Goal: Book appointment/travel/reservation

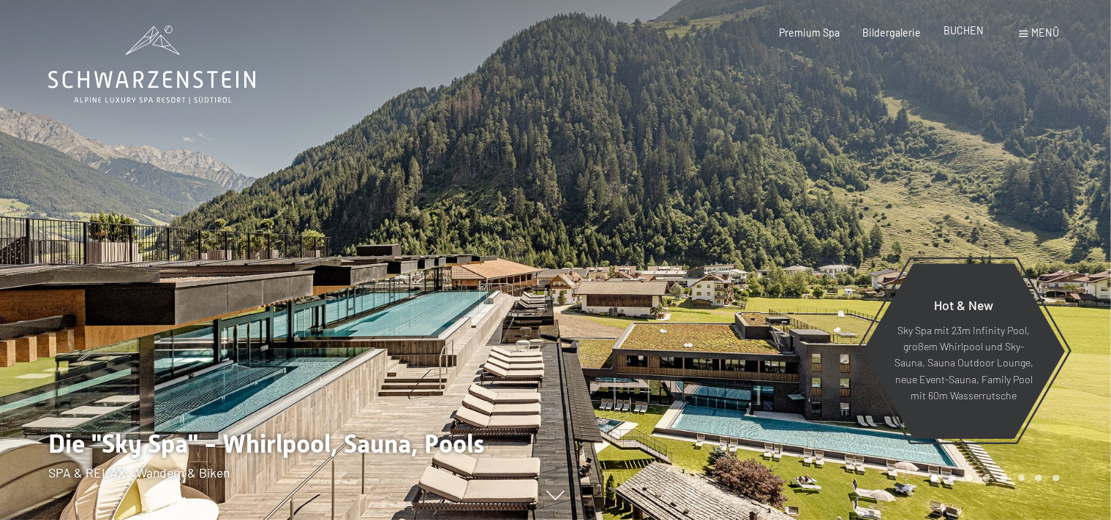
click at [974, 37] on span "BUCHEN" at bounding box center [963, 30] width 40 height 12
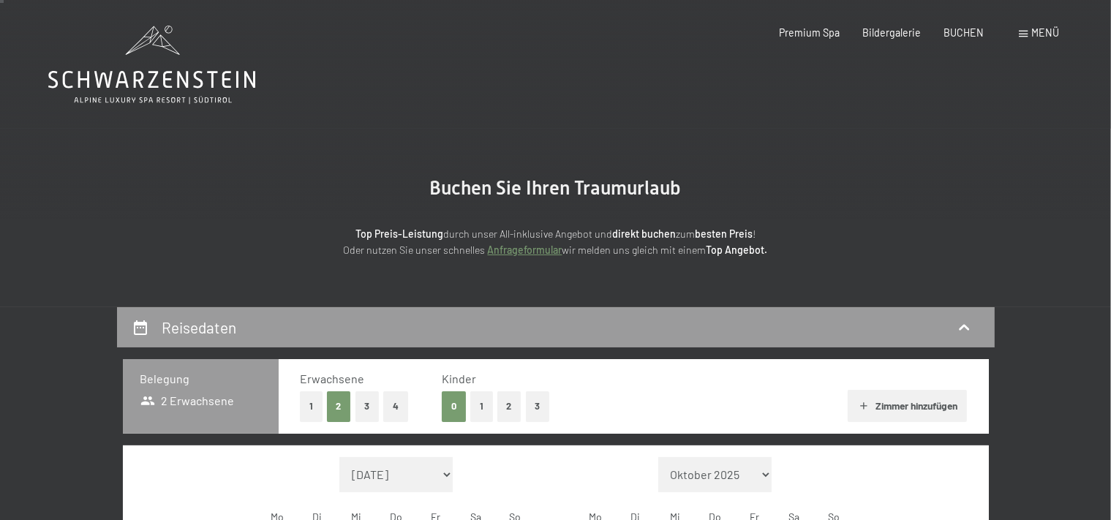
scroll to position [309, 0]
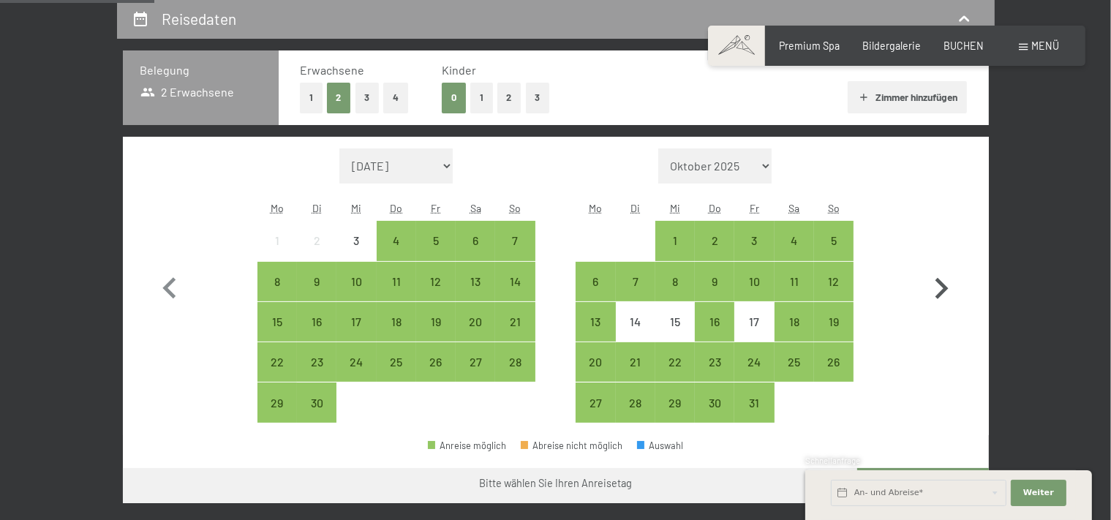
click at [941, 285] on icon "button" at bounding box center [941, 288] width 13 height 21
select select "2025-10-01"
select select "2025-11-01"
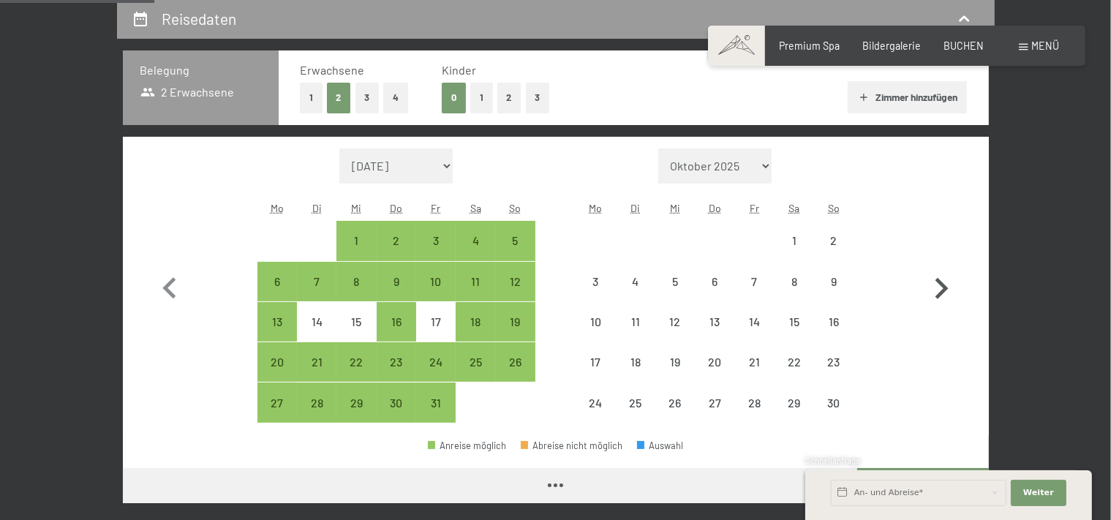
select select "2025-10-01"
select select "2025-11-01"
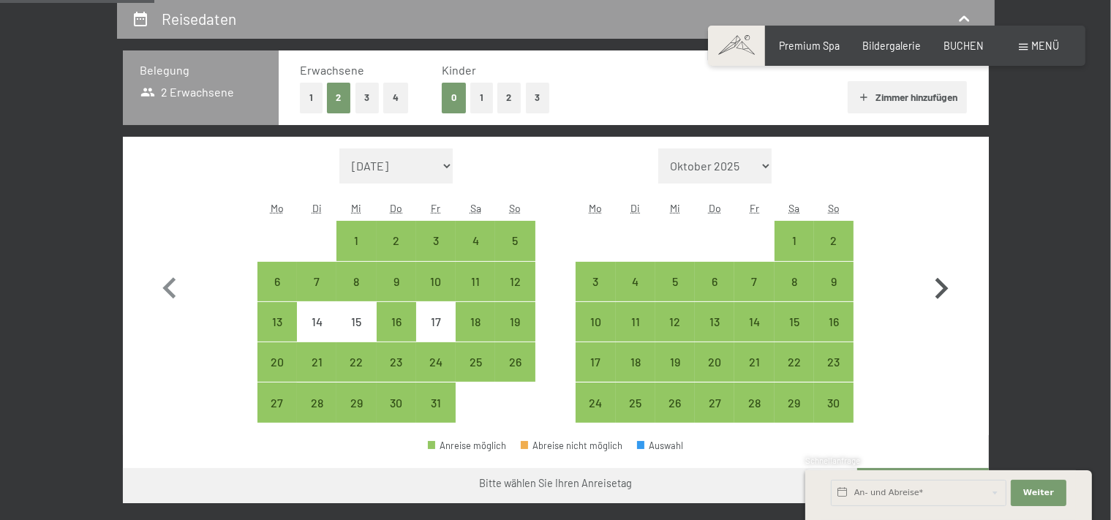
click at [941, 286] on icon "button" at bounding box center [941, 288] width 13 height 21
select select "2025-11-01"
select select "2025-12-01"
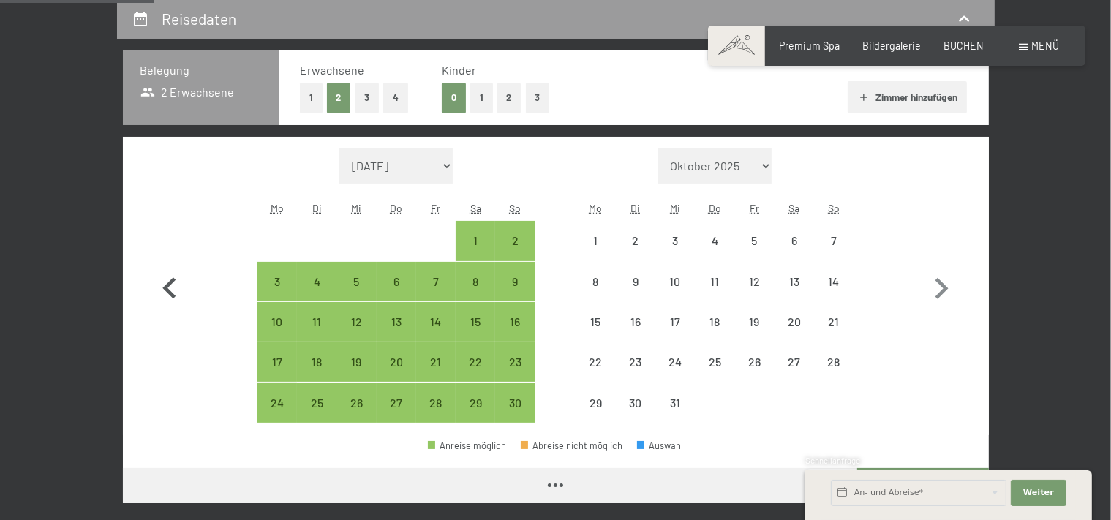
select select "2025-11-01"
select select "2025-12-01"
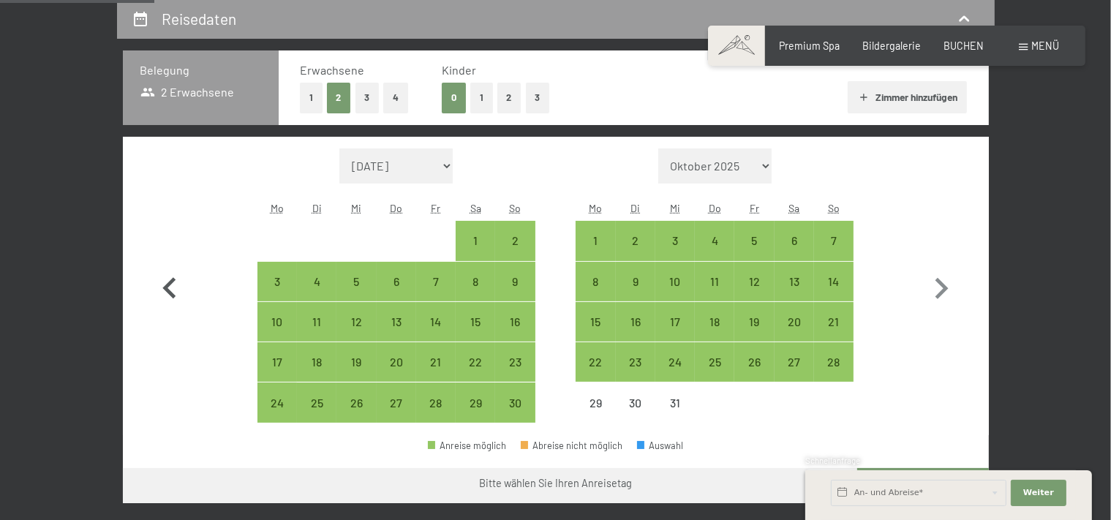
click at [167, 291] on icon "button" at bounding box center [168, 287] width 13 height 21
select select "2025-10-01"
select select "2025-11-01"
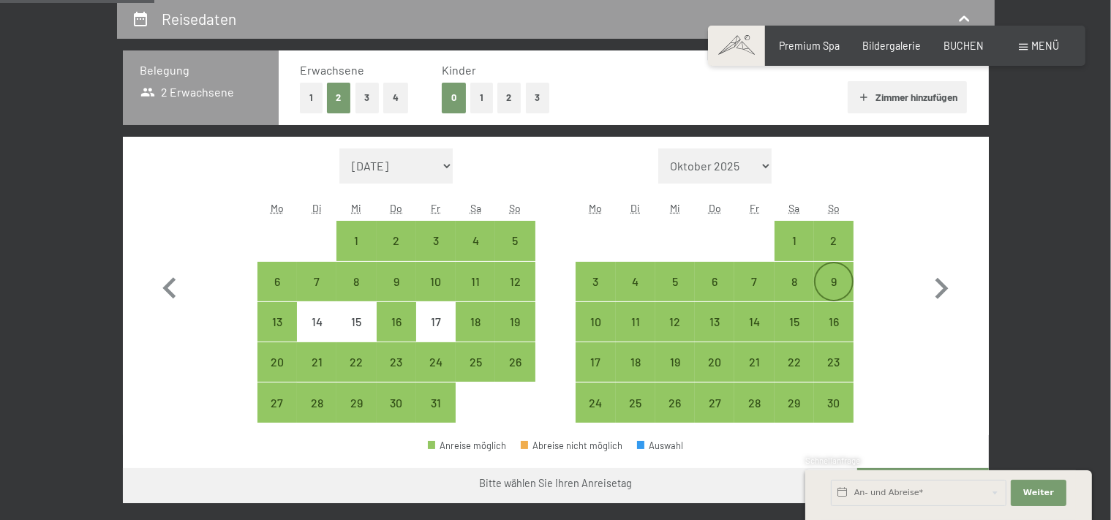
click at [830, 282] on div "9" at bounding box center [833, 294] width 37 height 37
select select "2025-10-01"
select select "2025-11-01"
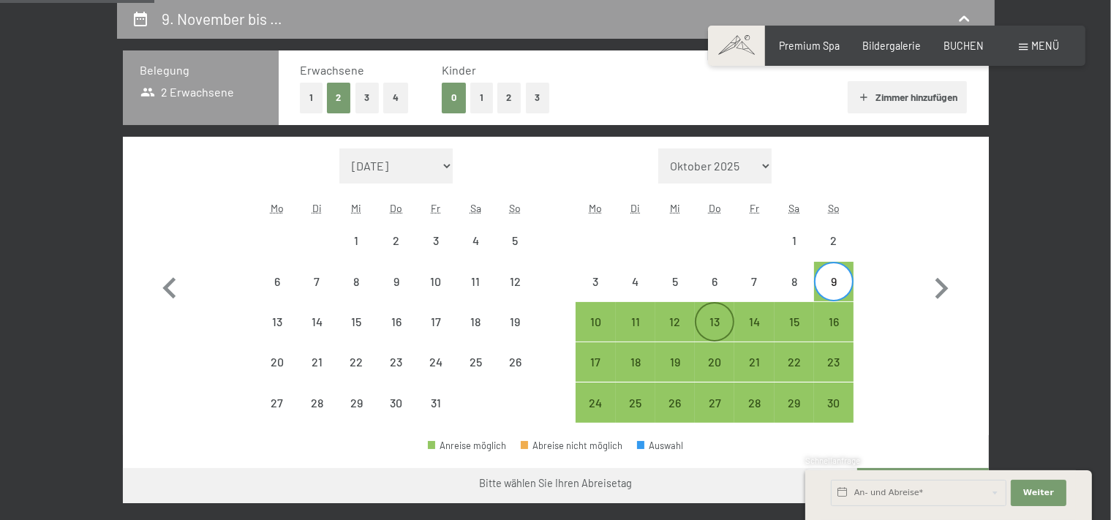
click at [725, 326] on div "13" at bounding box center [714, 334] width 37 height 37
select select "2025-10-01"
select select "2025-11-01"
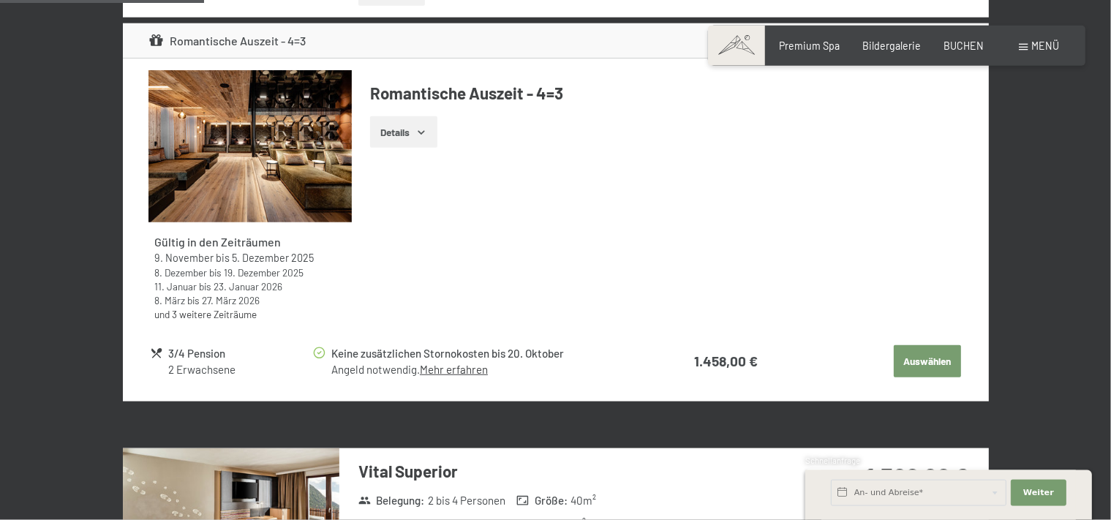
scroll to position [1081, 0]
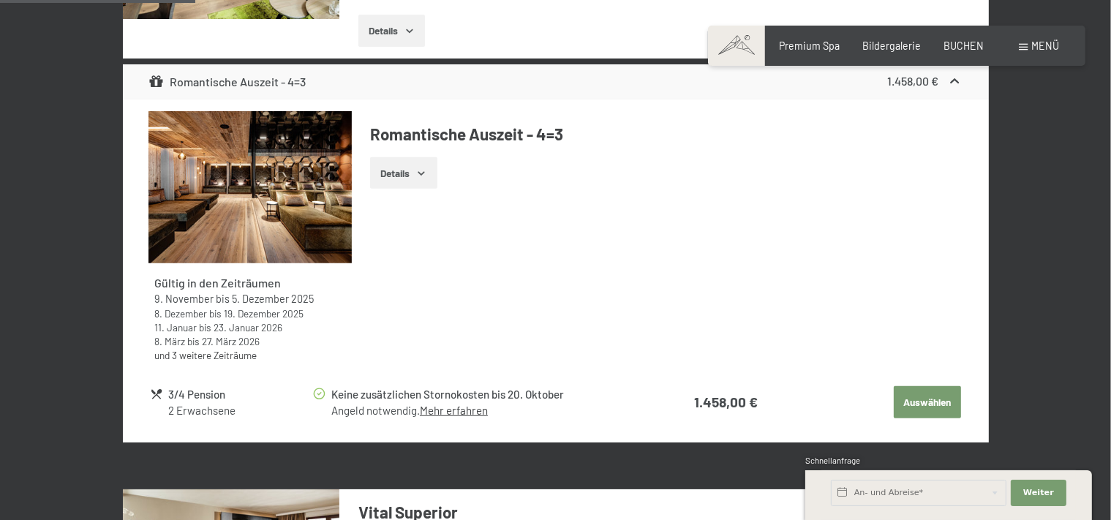
click at [523, 343] on div "Gültig in den Zeiträumen 9. November bis 5. Dezember 2025 8. Dezember bis 19. D…" at bounding box center [555, 242] width 814 height 263
click at [422, 165] on button "Details" at bounding box center [403, 173] width 67 height 32
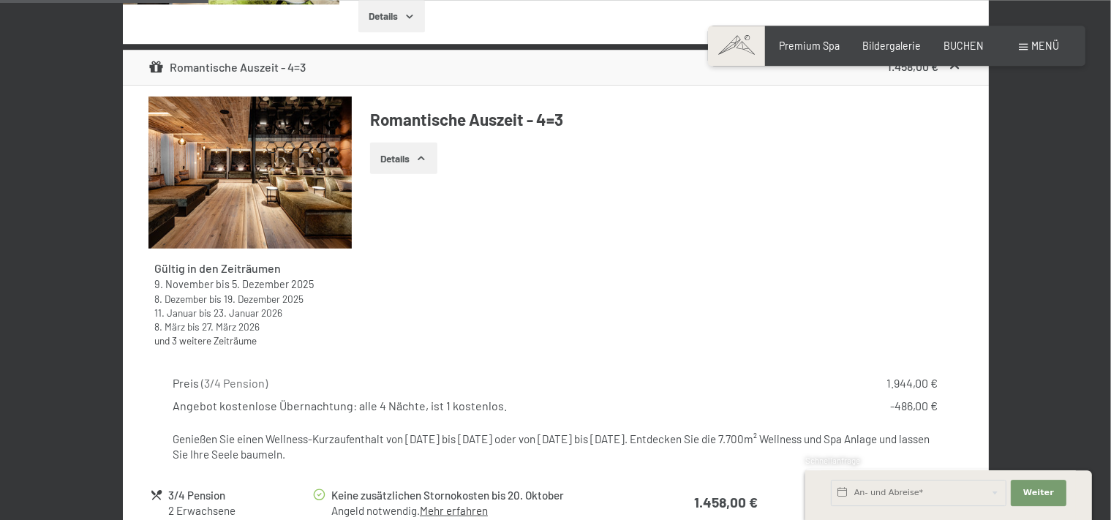
scroll to position [1003, 0]
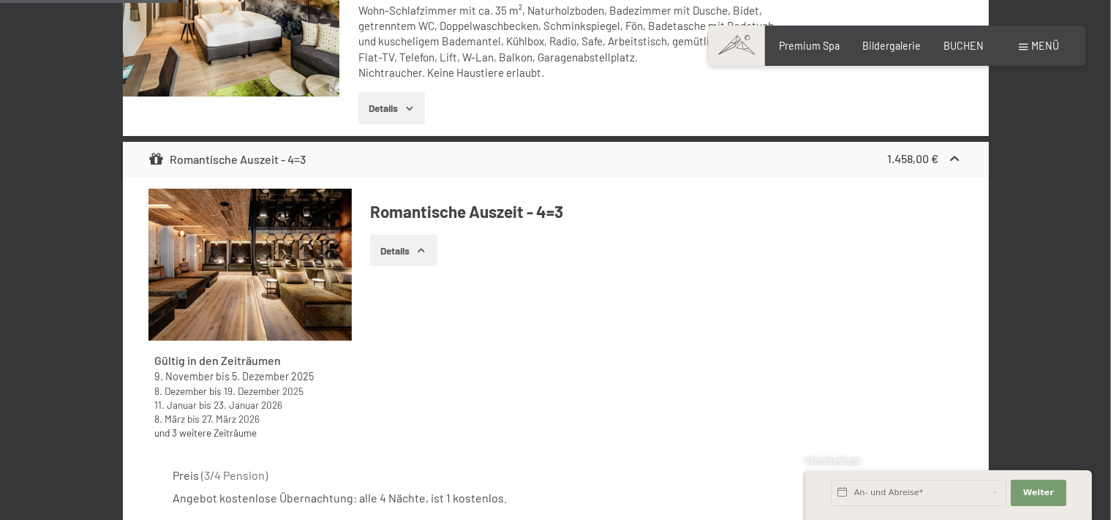
click at [402, 251] on button "Details" at bounding box center [403, 251] width 67 height 32
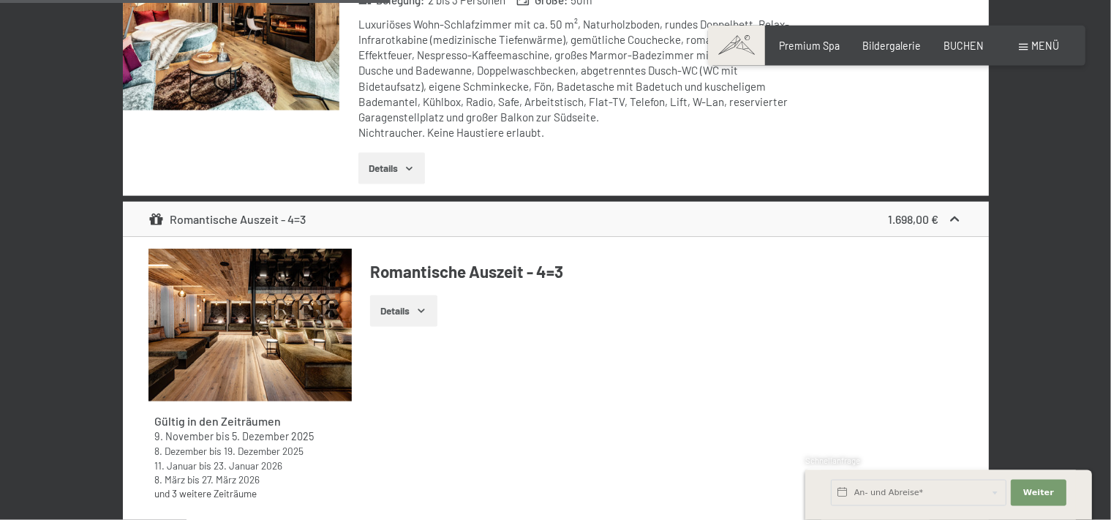
scroll to position [2162, 0]
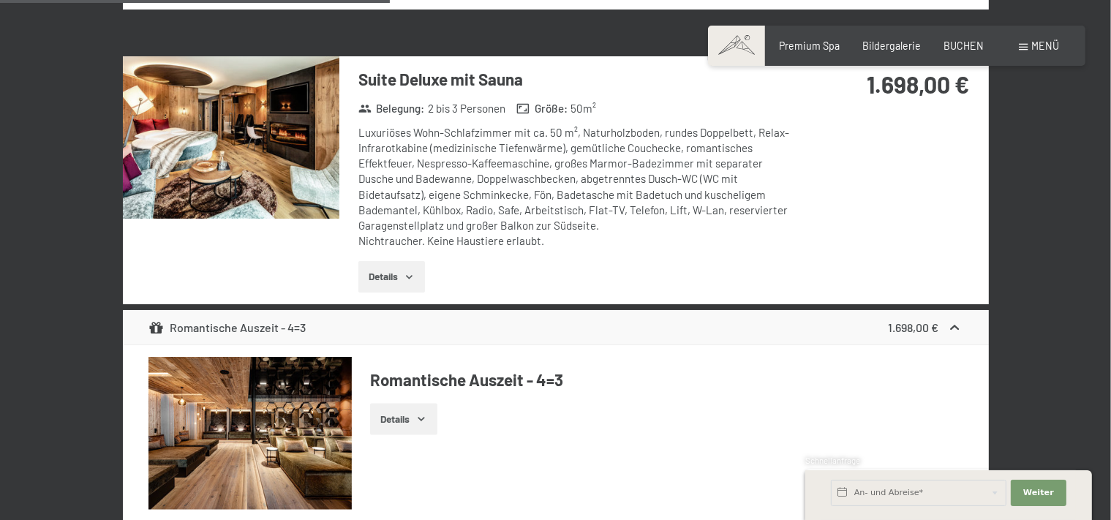
click at [496, 159] on div "Luxuriöses Wohn-Schlafzimmer mit ca. 50 m², Naturholzboden, rundes Doppelbett, …" at bounding box center [575, 187] width 435 height 124
click at [899, 47] on span "Bildergalerie" at bounding box center [891, 43] width 59 height 12
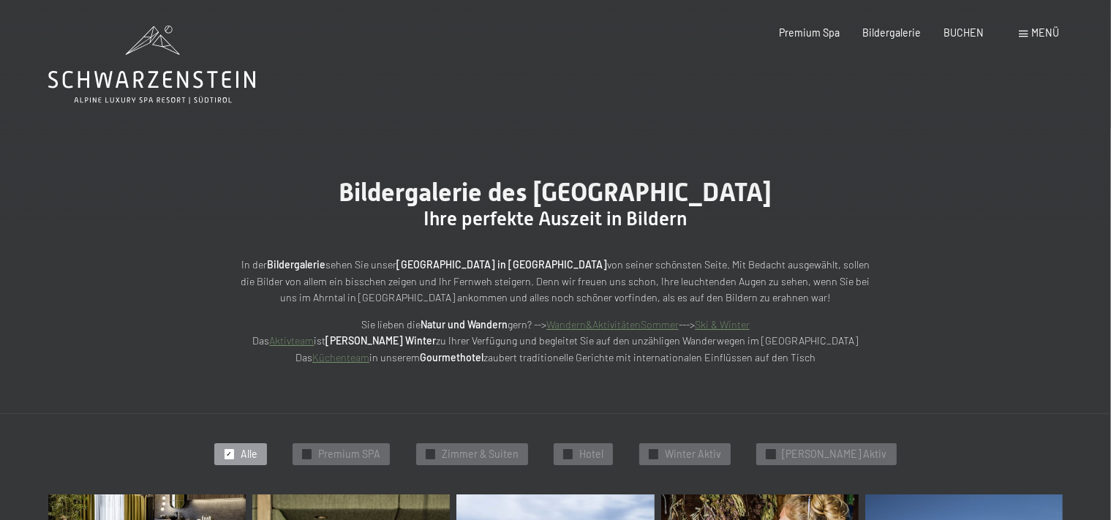
click at [510, 209] on span "Ihre perfekte Auszeit in Bildern" at bounding box center [555, 219] width 263 height 22
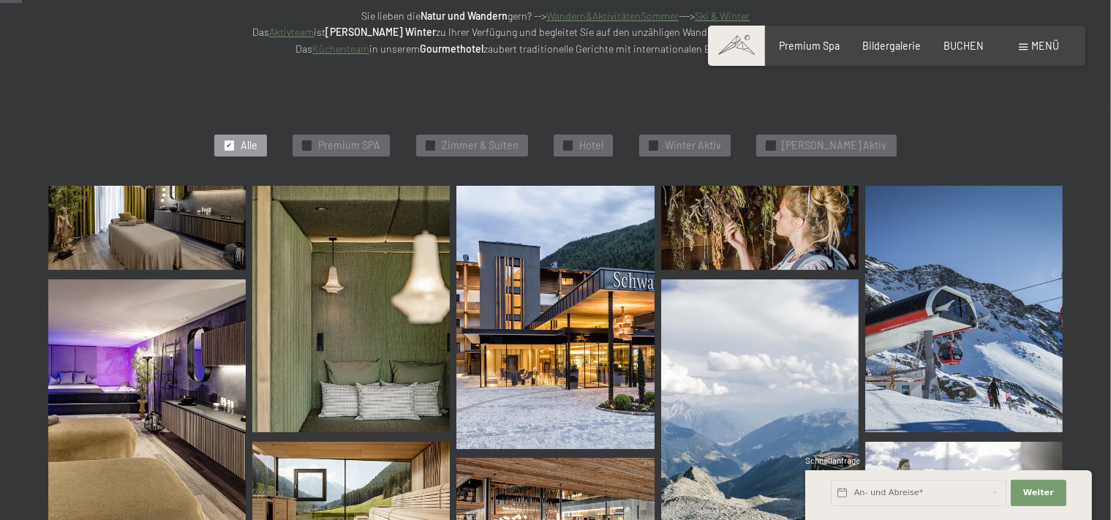
click at [524, 300] on img at bounding box center [554, 317] width 197 height 263
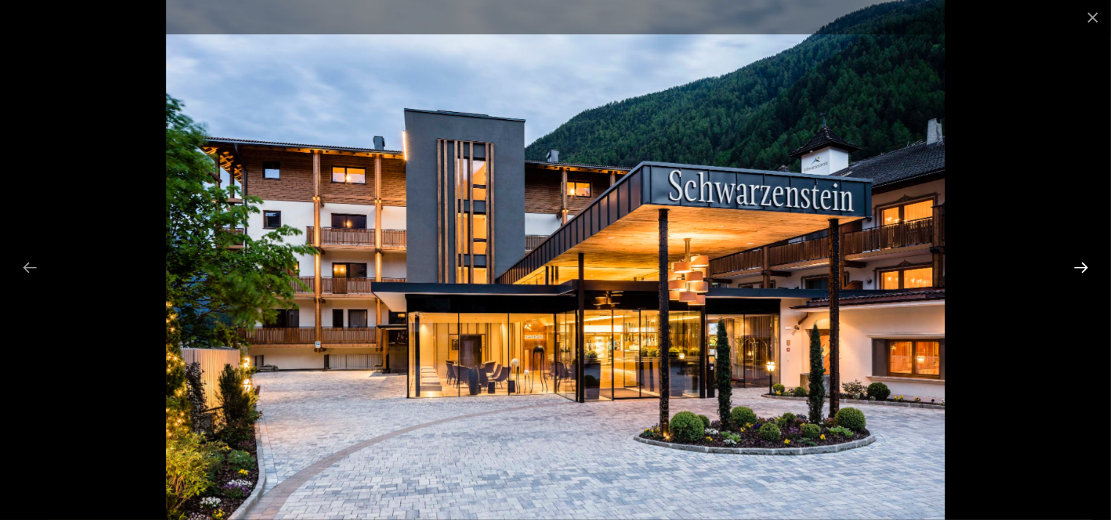
click at [1081, 266] on button "Next slide" at bounding box center [1081, 267] width 31 height 29
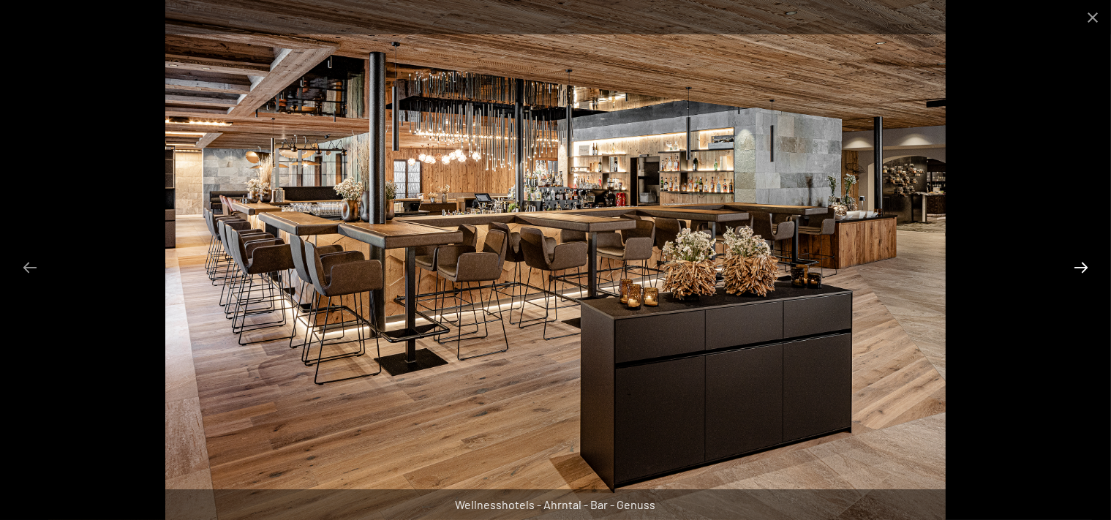
click at [1081, 266] on button "Next slide" at bounding box center [1081, 267] width 31 height 29
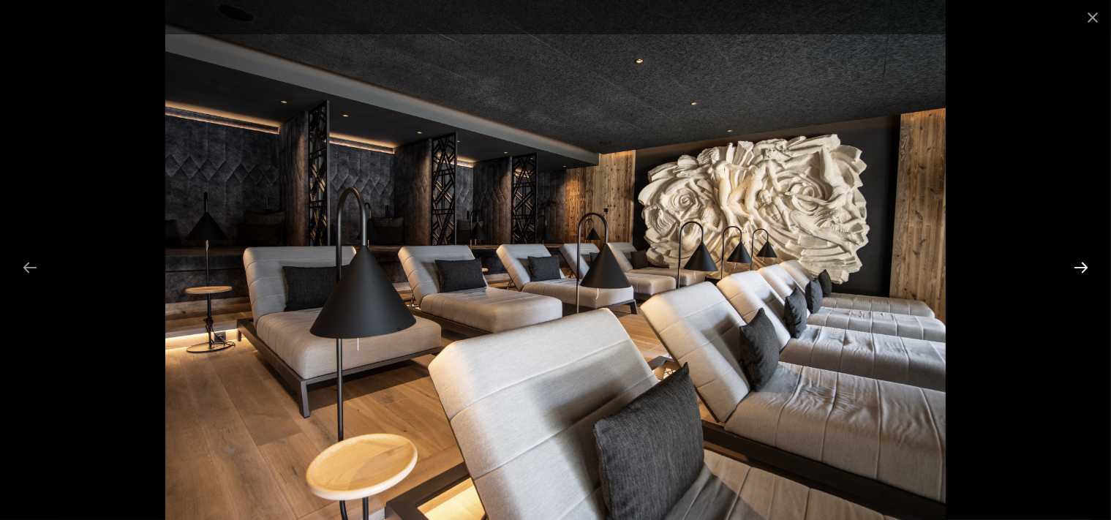
click at [1081, 266] on button "Next slide" at bounding box center [1081, 267] width 31 height 29
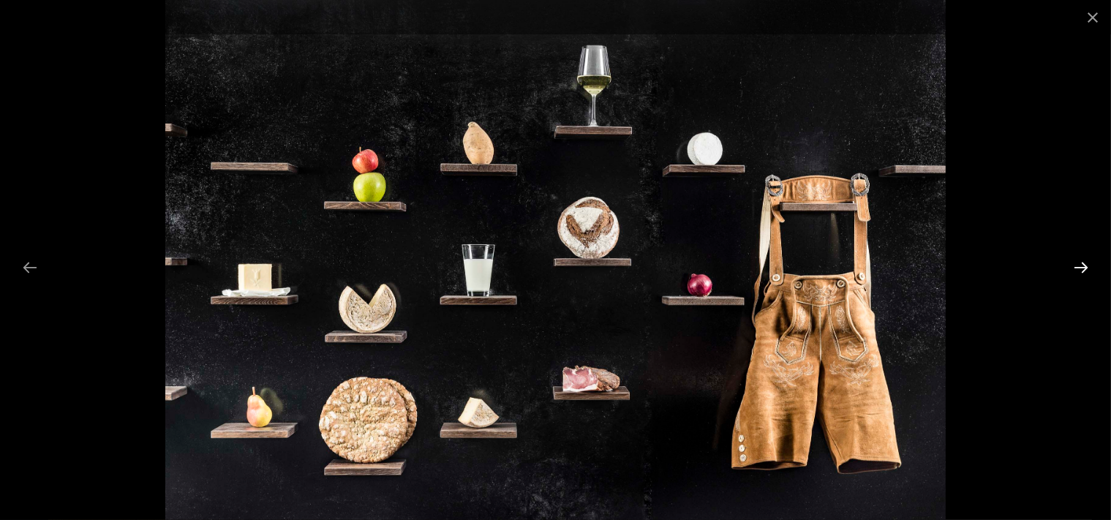
click at [1081, 266] on button "Next slide" at bounding box center [1081, 267] width 31 height 29
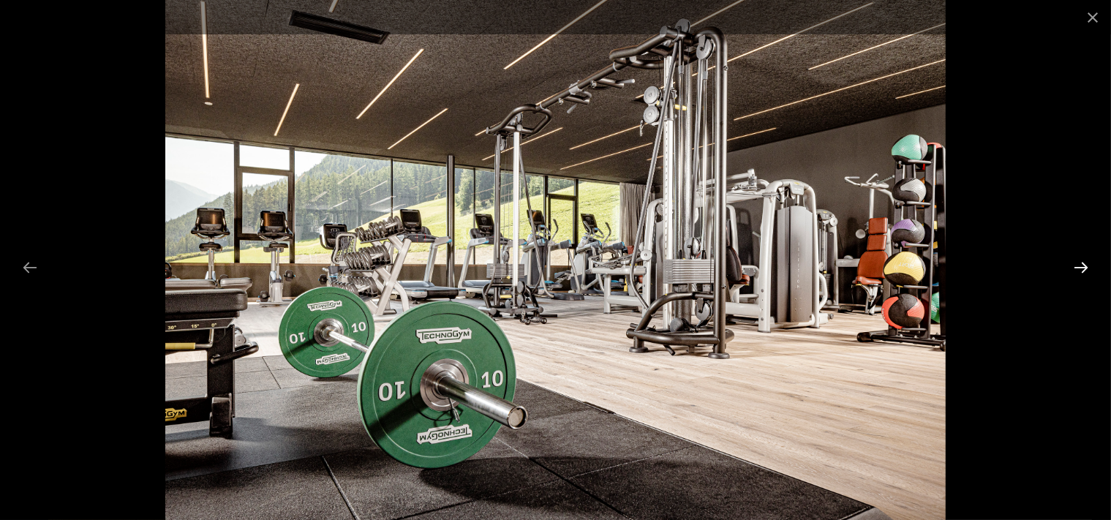
click at [1081, 266] on button "Next slide" at bounding box center [1081, 267] width 31 height 29
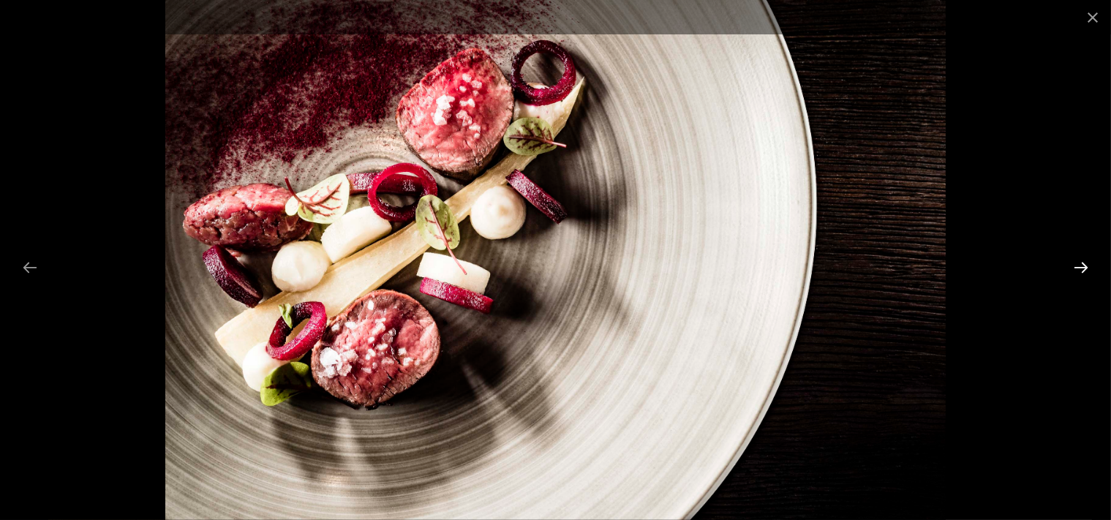
click at [1081, 266] on button "Next slide" at bounding box center [1081, 267] width 31 height 29
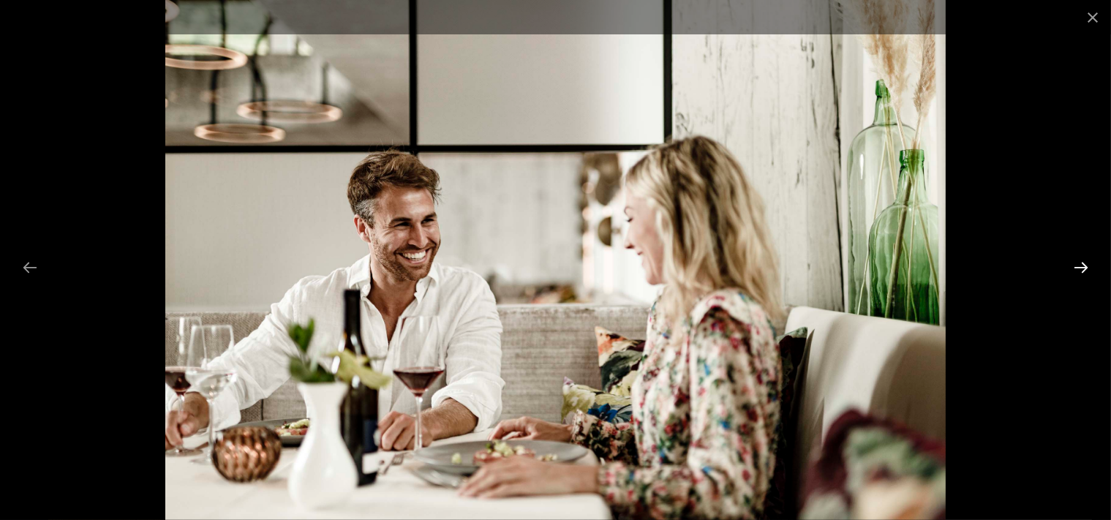
click at [1081, 266] on button "Next slide" at bounding box center [1081, 267] width 31 height 29
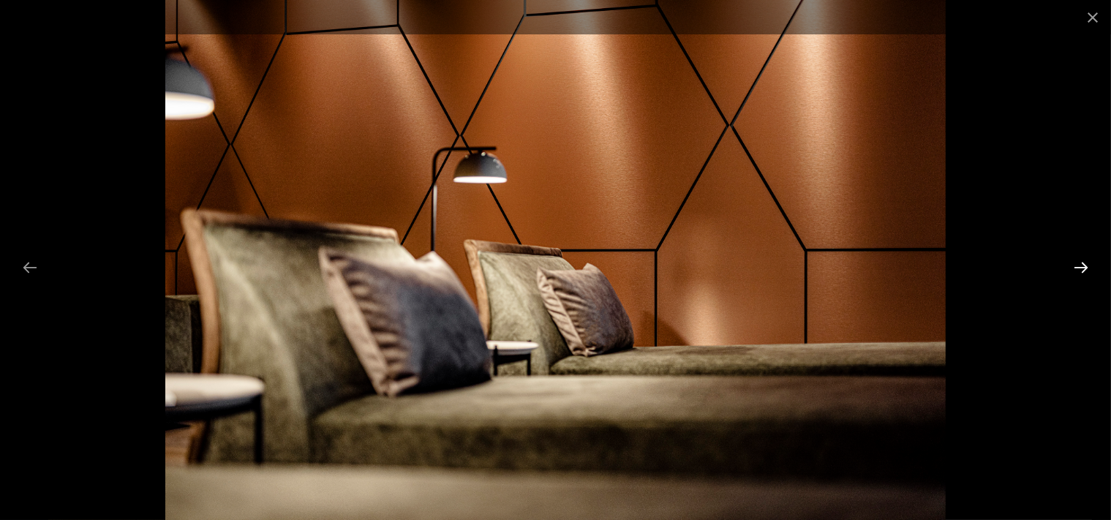
click at [1081, 266] on button "Next slide" at bounding box center [1081, 267] width 31 height 29
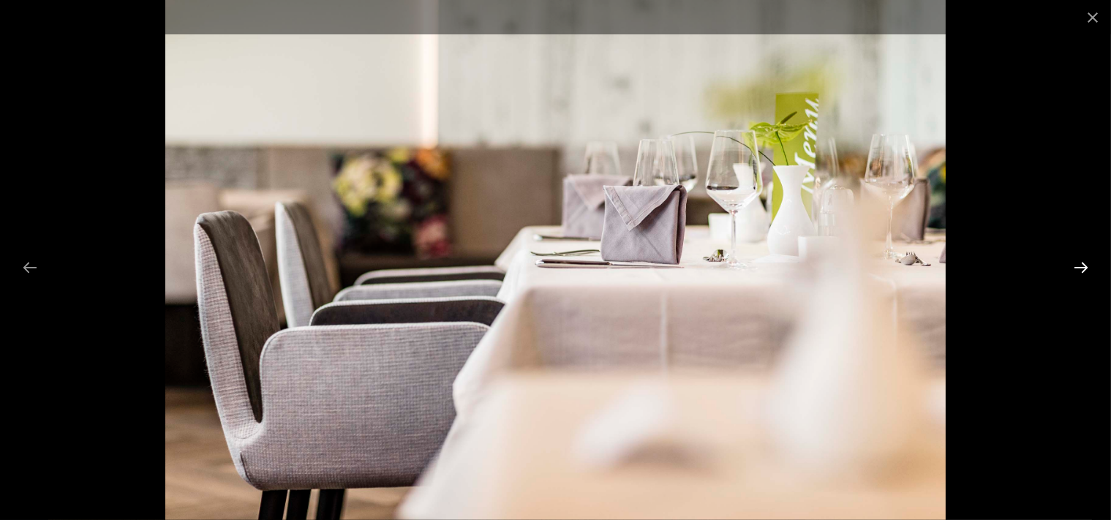
click at [1081, 266] on button "Next slide" at bounding box center [1081, 267] width 31 height 29
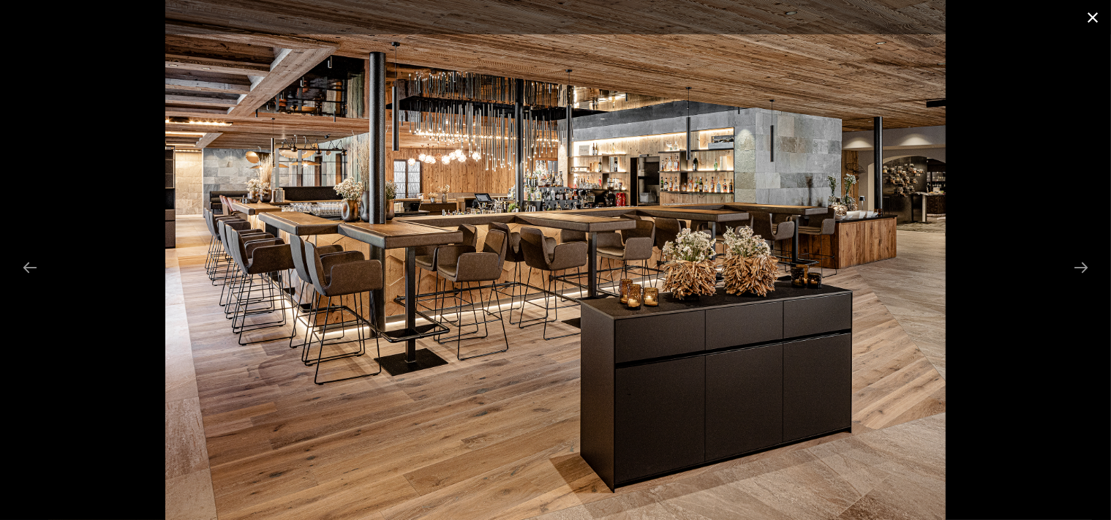
click at [1088, 17] on button "Close gallery" at bounding box center [1092, 17] width 37 height 34
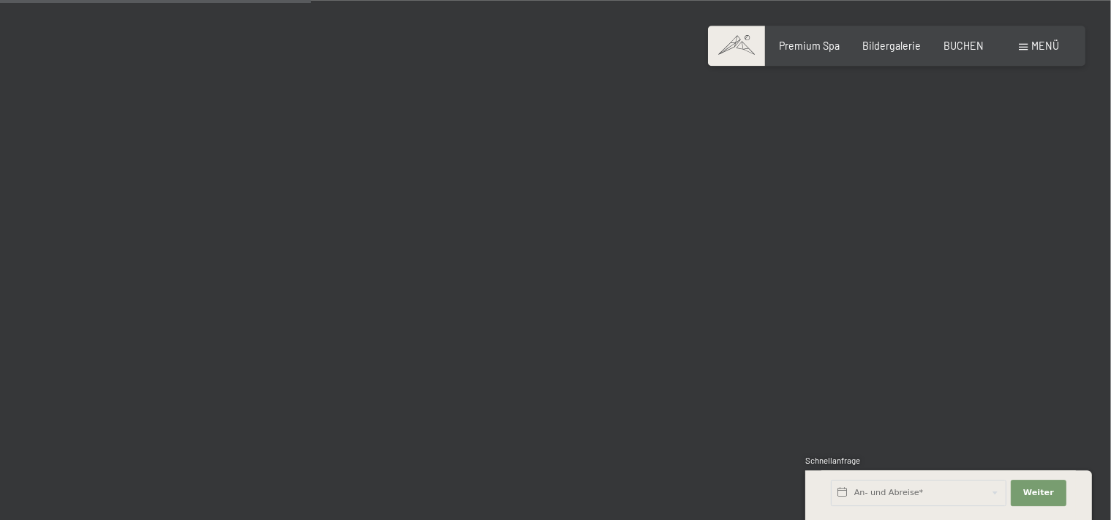
scroll to position [4479, 0]
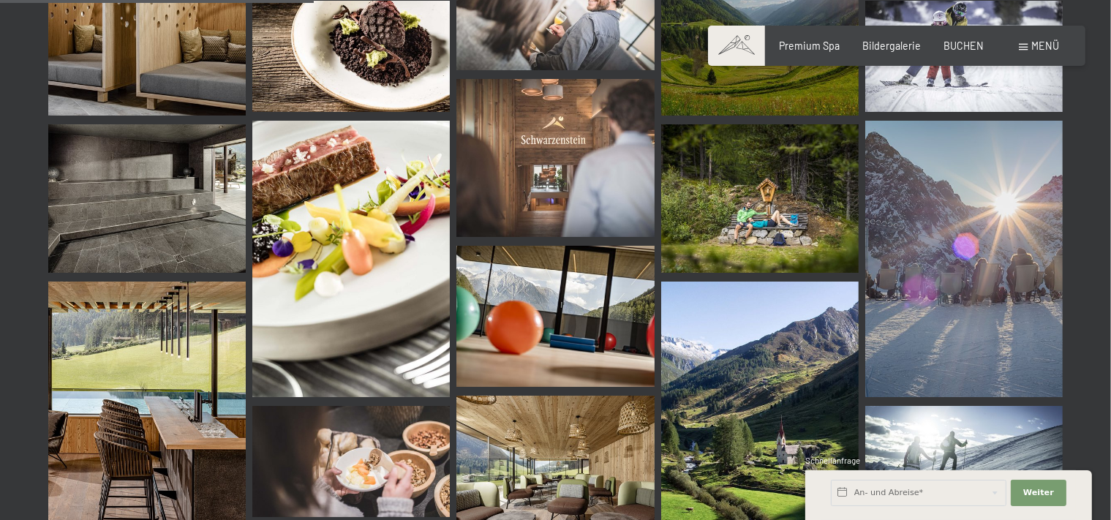
click at [608, 159] on img at bounding box center [554, 158] width 197 height 158
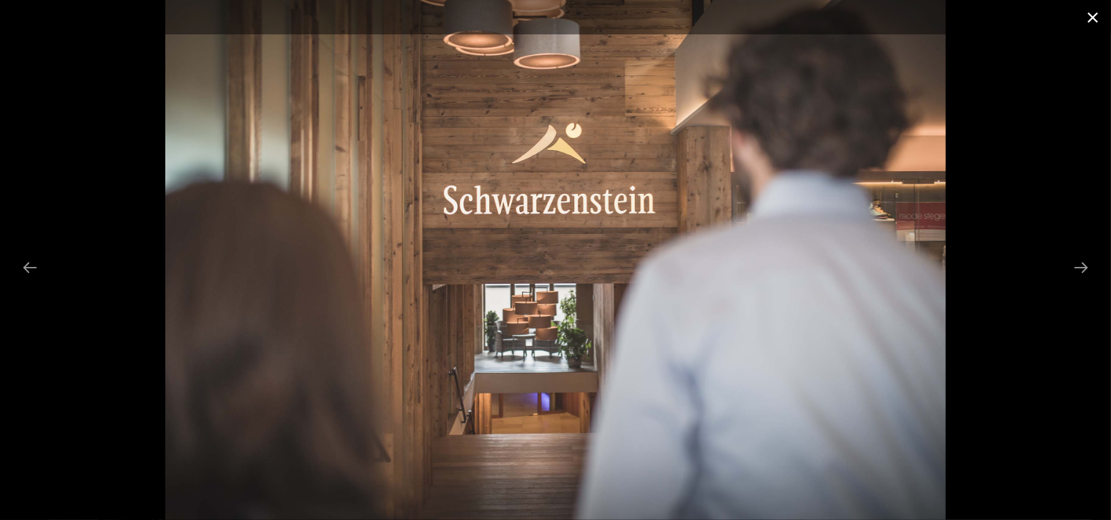
click at [1098, 19] on button "Close gallery" at bounding box center [1092, 17] width 37 height 34
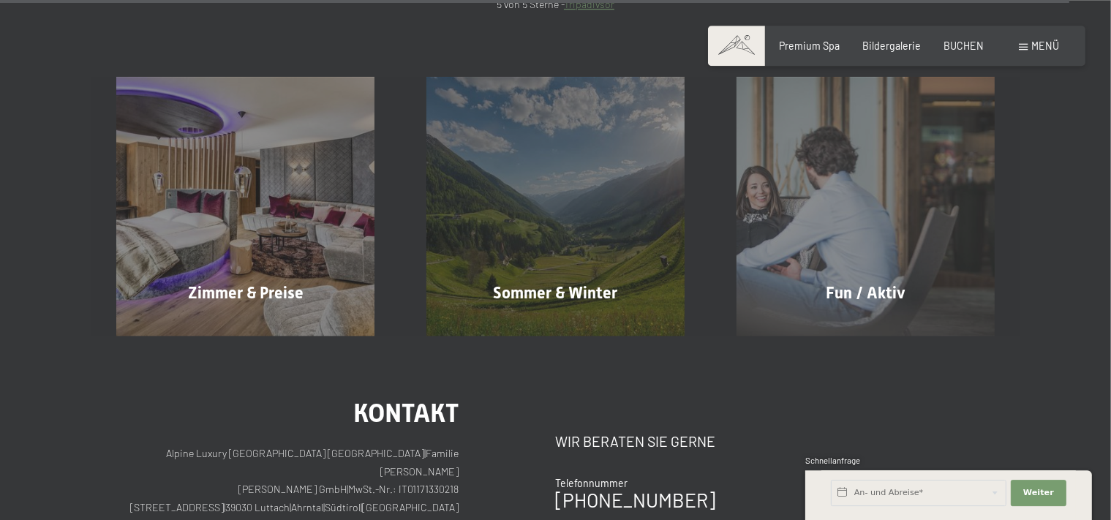
scroll to position [15523, 0]
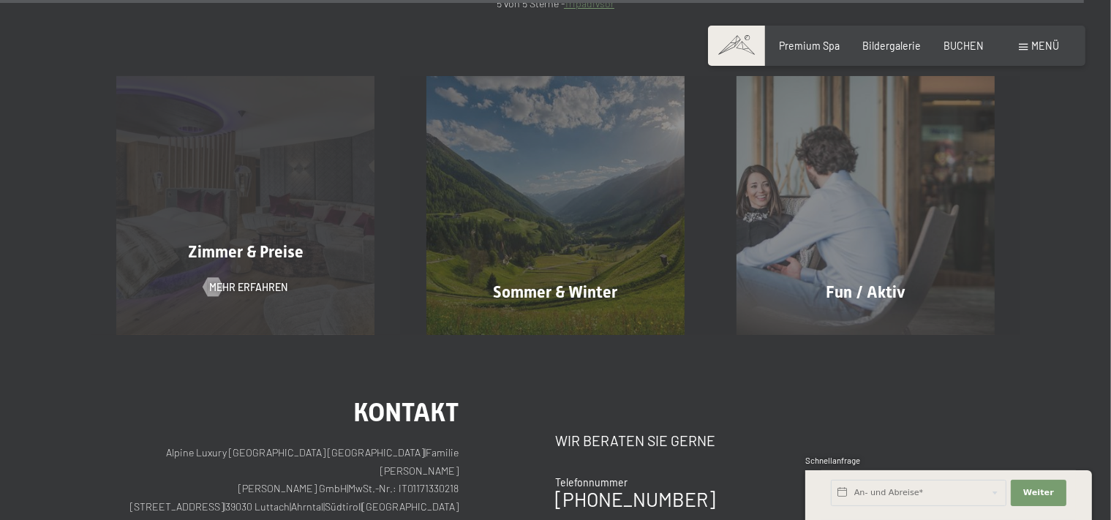
click at [293, 262] on div "Zimmer & Preise Mehr erfahren" at bounding box center [246, 205] width 310 height 258
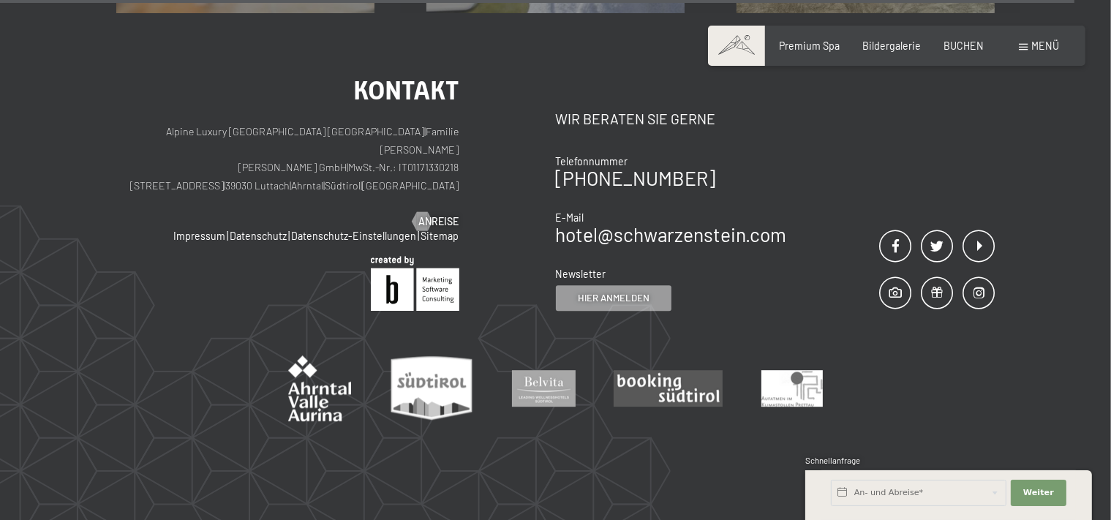
scroll to position [3706, 0]
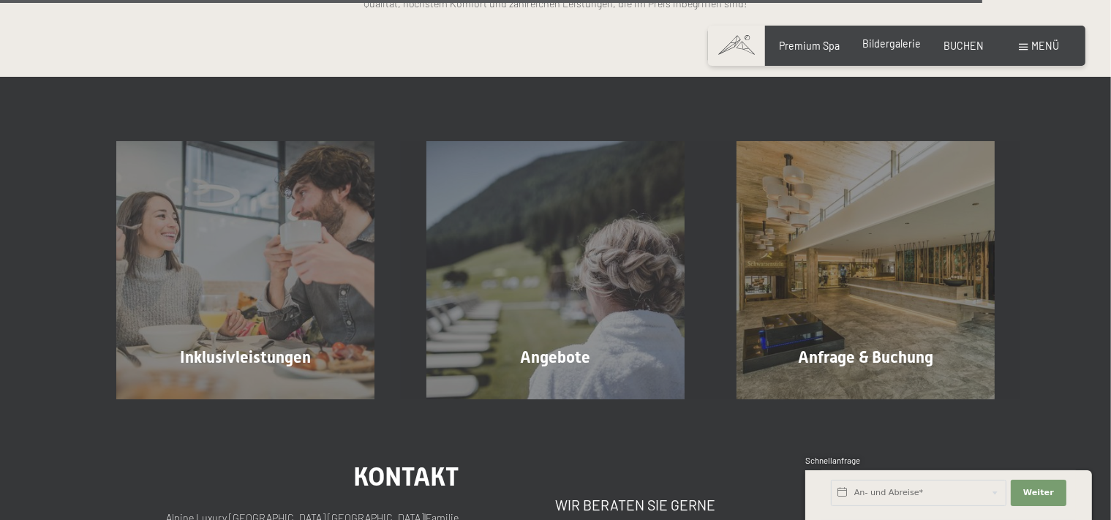
click at [905, 45] on span "Bildergalerie" at bounding box center [891, 43] width 59 height 12
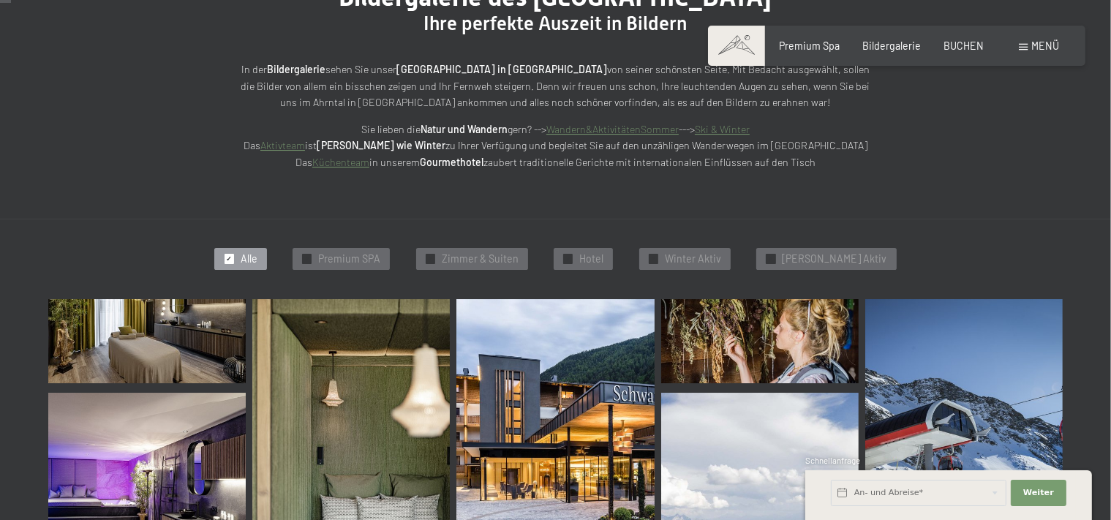
scroll to position [235, 0]
